Goal: Find contact information: Find contact information

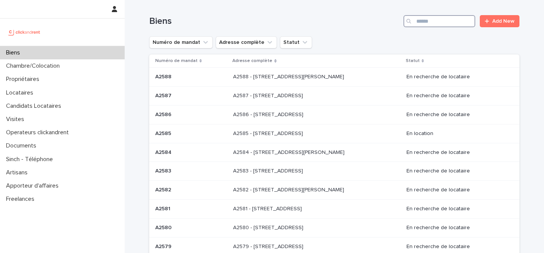
click at [427, 15] on input "Search" at bounding box center [440, 21] width 72 height 12
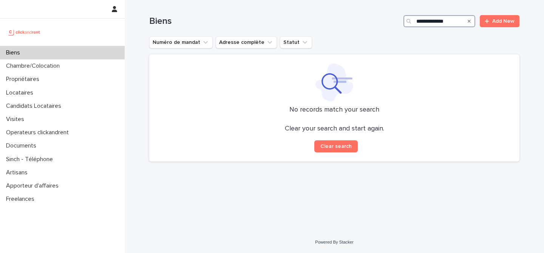
type input "**********"
click at [48, 47] on div "Biens" at bounding box center [62, 52] width 125 height 13
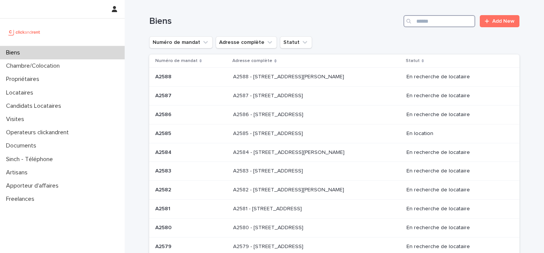
click at [434, 23] on input "Search" at bounding box center [440, 21] width 72 height 12
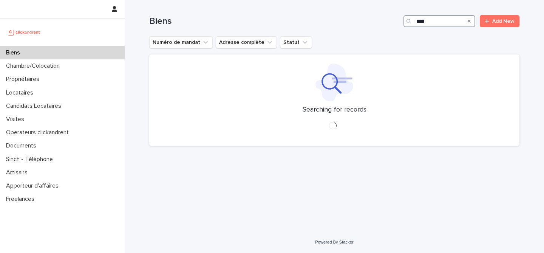
type input "*****"
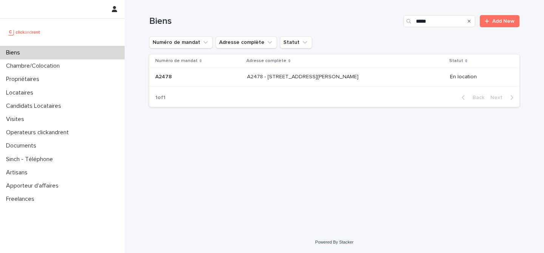
click at [313, 82] on div "A2478 - [STREET_ADDRESS][PERSON_NAME] A2478 - [STREET_ADDRESS][PERSON_NAME]" at bounding box center [345, 77] width 197 height 12
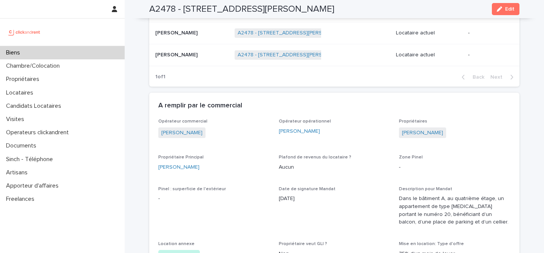
scroll to position [487, 0]
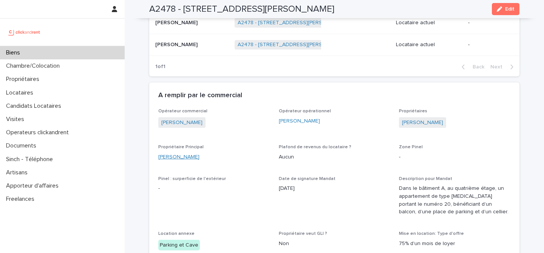
click at [179, 161] on link "[PERSON_NAME]" at bounding box center [178, 157] width 41 height 8
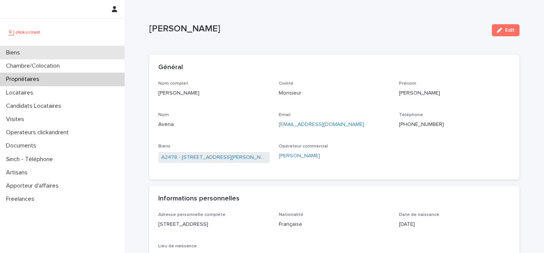
click at [66, 53] on div "Biens" at bounding box center [62, 52] width 125 height 13
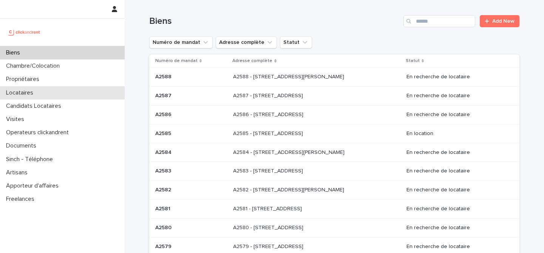
click at [63, 90] on div "Locataires" at bounding box center [62, 92] width 125 height 13
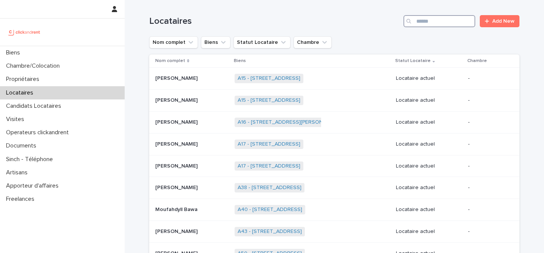
click at [451, 21] on input "Search" at bounding box center [440, 21] width 72 height 12
type input "*"
type input "*****"
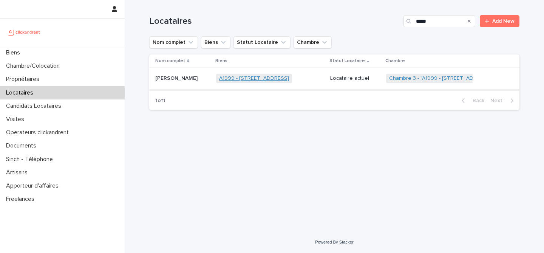
click at [219, 77] on link "A1999 - [STREET_ADDRESS]" at bounding box center [254, 78] width 70 height 6
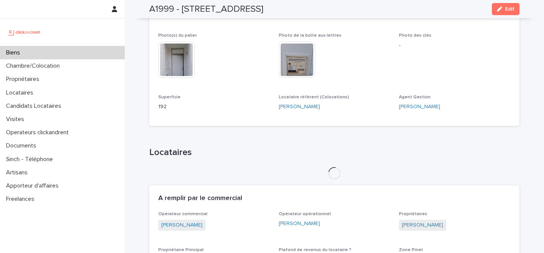
scroll to position [261, 0]
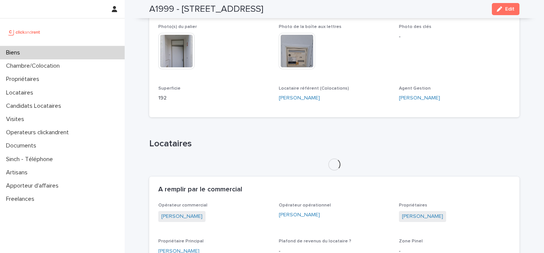
click at [211, 169] on div "Locataires" at bounding box center [334, 154] width 370 height 32
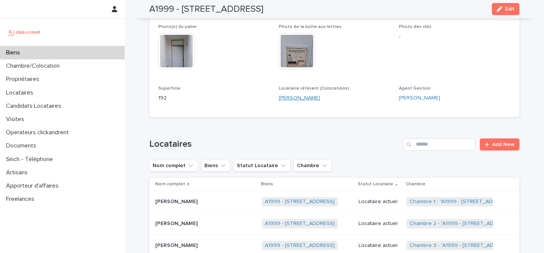
click at [290, 100] on link "[PERSON_NAME]" at bounding box center [299, 98] width 41 height 8
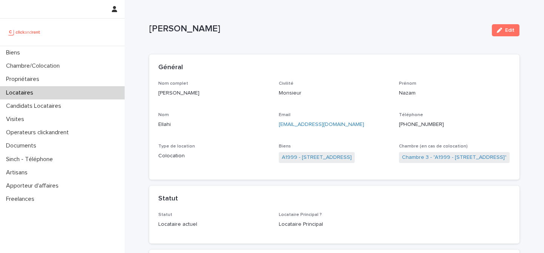
click at [54, 88] on div "Locataires" at bounding box center [62, 92] width 125 height 13
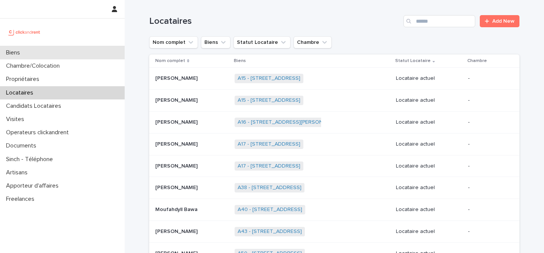
click at [62, 54] on div "Biens" at bounding box center [62, 52] width 125 height 13
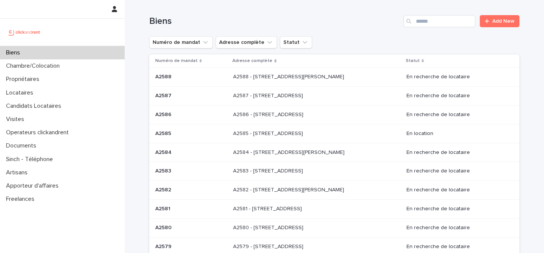
click at [414, 22] on div "Search" at bounding box center [410, 21] width 12 height 12
click at [420, 21] on input "Search" at bounding box center [440, 21] width 72 height 12
type input "*****"
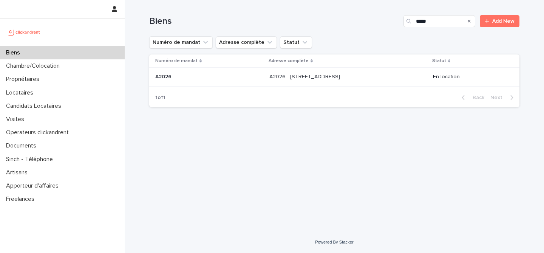
click at [269, 72] on div "A2026 - [STREET_ADDRESS]" at bounding box center [348, 77] width 158 height 12
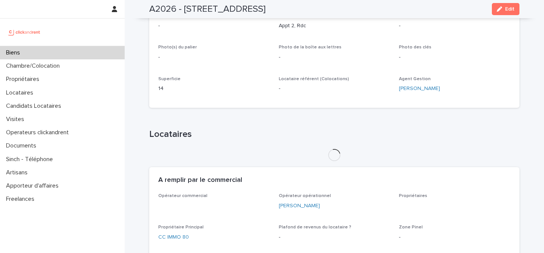
scroll to position [182, 0]
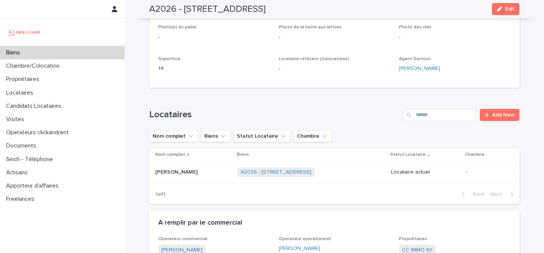
click at [183, 175] on p "[PERSON_NAME]" at bounding box center [177, 171] width 44 height 8
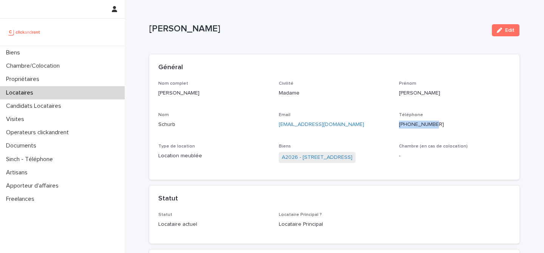
drag, startPoint x: 435, startPoint y: 125, endPoint x: 396, endPoint y: 123, distance: 39.0
click at [396, 123] on div "Nom complet [PERSON_NAME] Civilité Madame [PERSON_NAME] Email [EMAIL_ADDRESS][D…" at bounding box center [334, 126] width 352 height 90
copy p "[PHONE_NUMBER]"
click at [444, 124] on p "[PHONE_NUMBER]" at bounding box center [454, 125] width 111 height 8
click at [432, 125] on p "[PHONE_NUMBER]" at bounding box center [454, 125] width 111 height 8
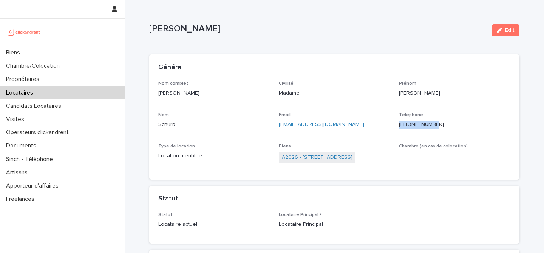
drag, startPoint x: 436, startPoint y: 125, endPoint x: 399, endPoint y: 123, distance: 36.7
click at [399, 123] on p "[PHONE_NUMBER]" at bounding box center [454, 125] width 111 height 8
copy p "[PHONE_NUMBER]"
